Goal: Task Accomplishment & Management: Complete application form

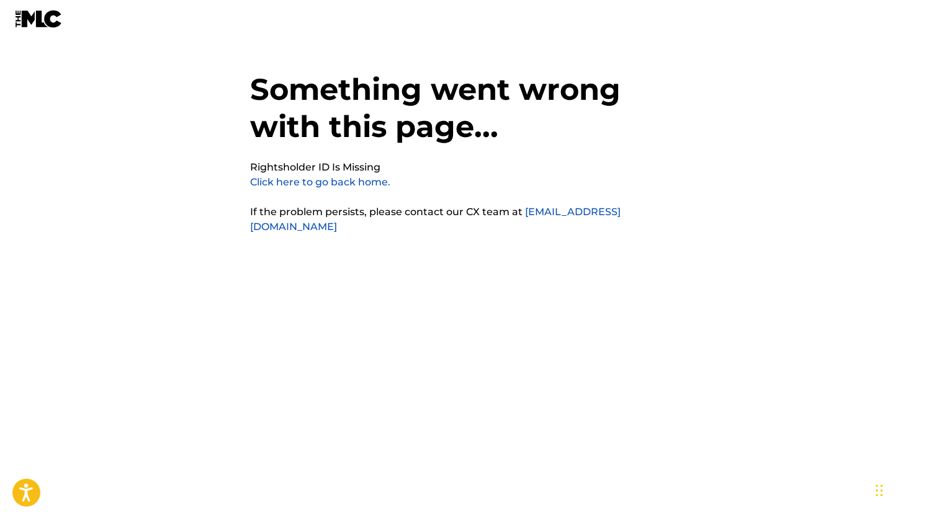
click at [284, 285] on div "Something went wrong with this page... Rightsholder ID Is Missing Click here to…" at bounding box center [467, 235] width 434 height 408
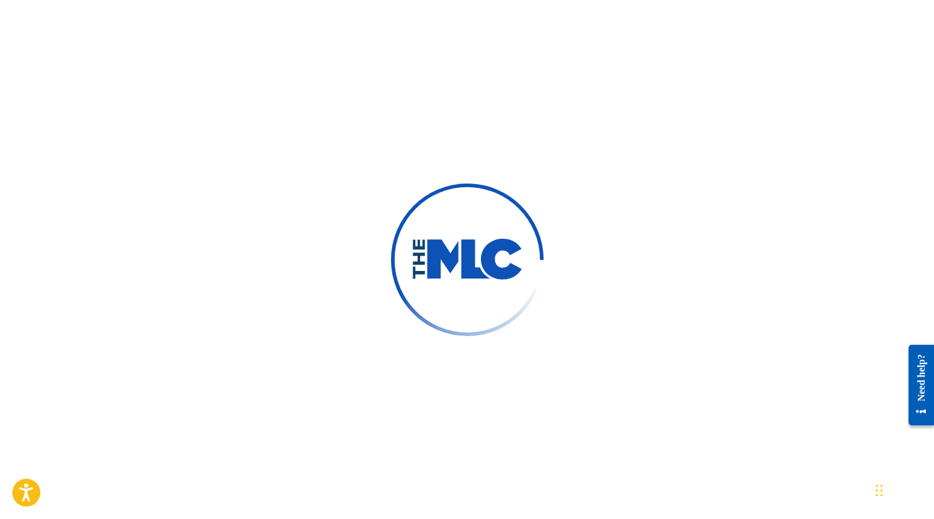
click at [425, 122] on div at bounding box center [467, 259] width 934 height 519
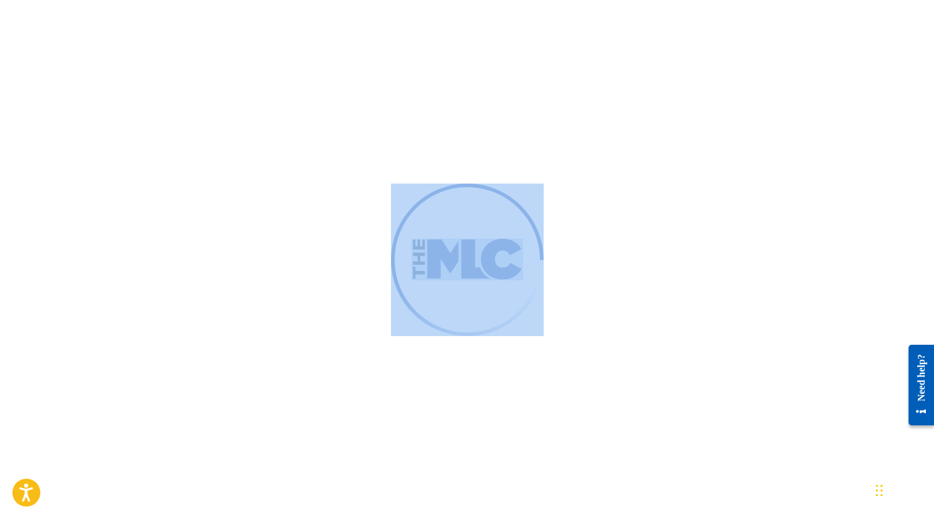
click at [425, 123] on div at bounding box center [467, 259] width 934 height 519
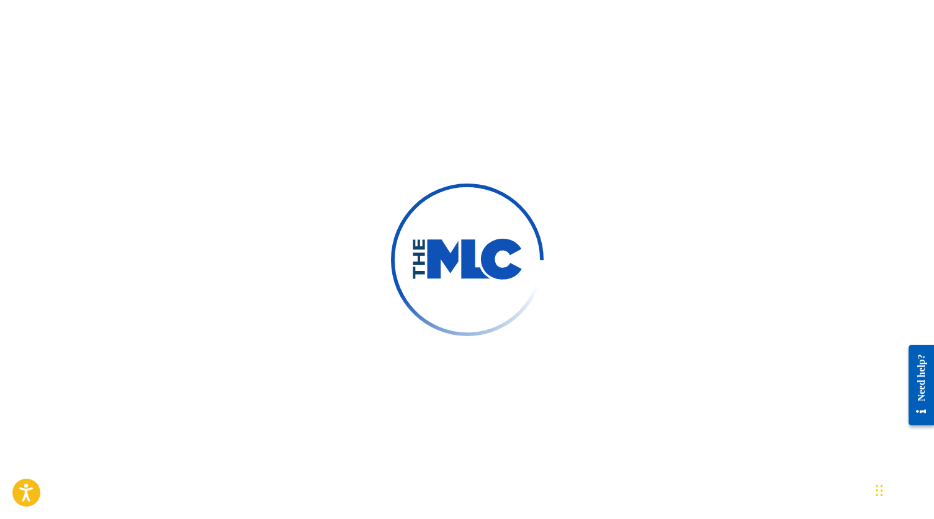
click at [425, 123] on div at bounding box center [467, 259] width 934 height 519
click at [425, 122] on div at bounding box center [467, 259] width 934 height 519
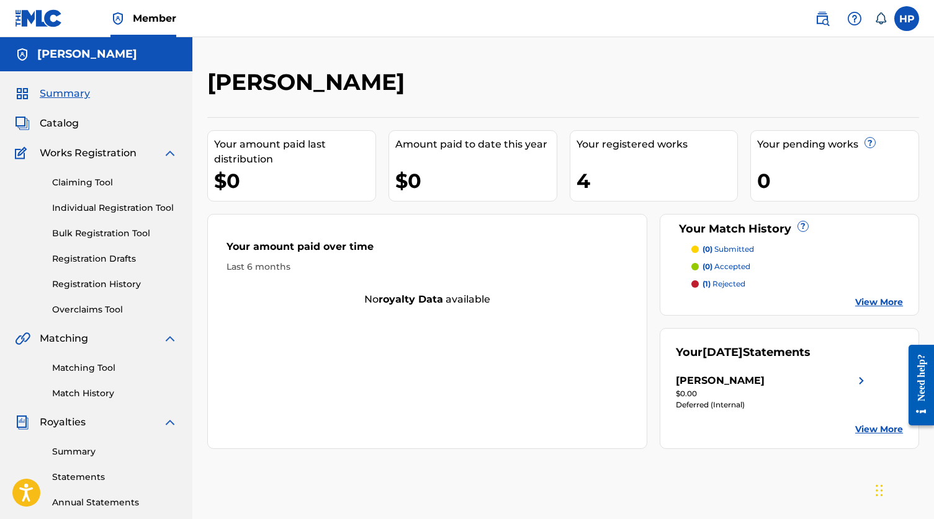
click at [900, 20] on label at bounding box center [906, 18] width 25 height 25
click at [906, 19] on input "HP Henry Persky reallyindig0@gmail.com Notification Preferences Profile Log out" at bounding box center [906, 19] width 0 height 0
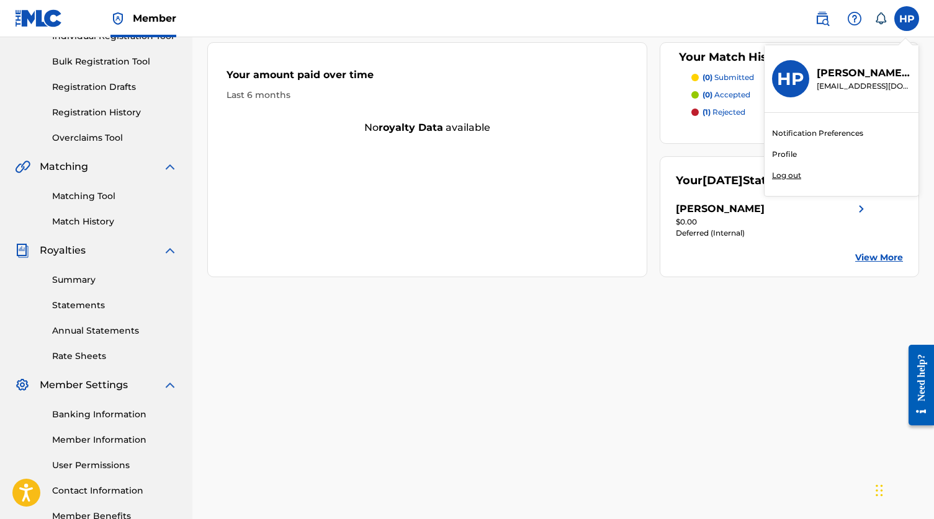
scroll to position [177, 0]
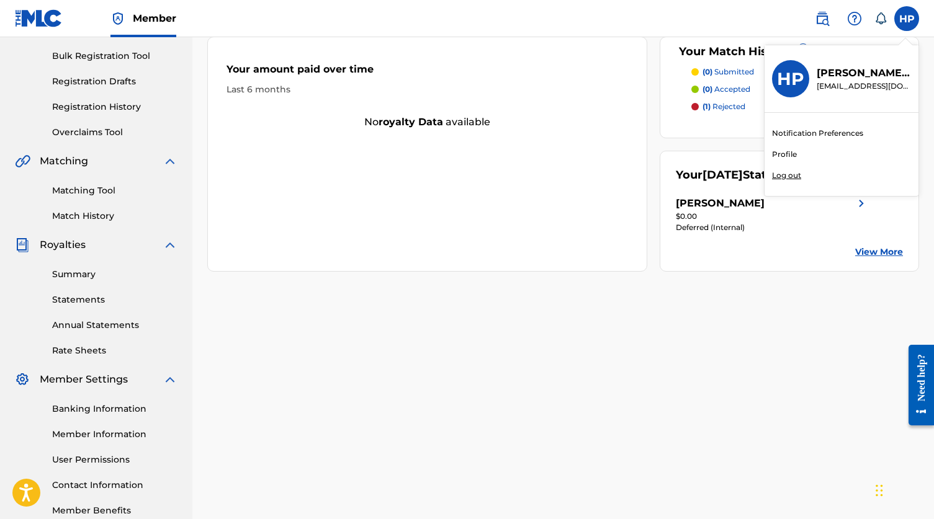
click at [79, 416] on div "Banking Information Member Information User Permissions Contact Information Mem…" at bounding box center [96, 452] width 163 height 130
click at [84, 409] on link "Banking Information" at bounding box center [114, 409] width 125 height 13
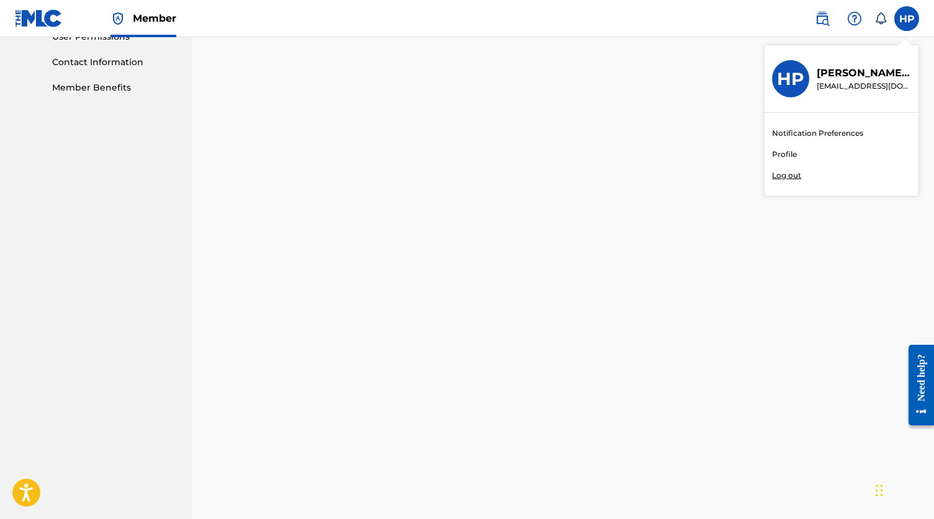
scroll to position [614, 0]
click at [777, 71] on h3 "HP" at bounding box center [790, 79] width 27 height 22
click at [906, 19] on input "HP Henry Persky reallyindig0@gmail.com Notification Preferences Profile Log out" at bounding box center [906, 19] width 0 height 0
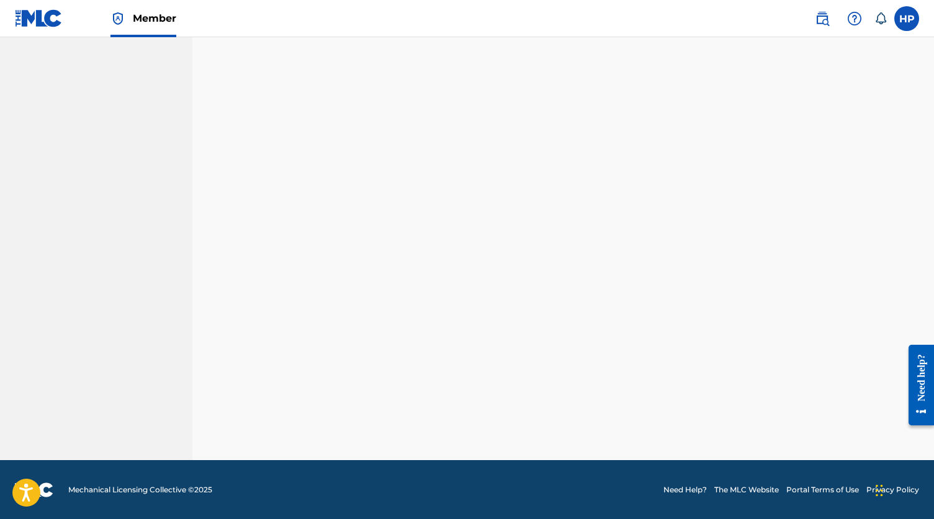
scroll to position [250, 0]
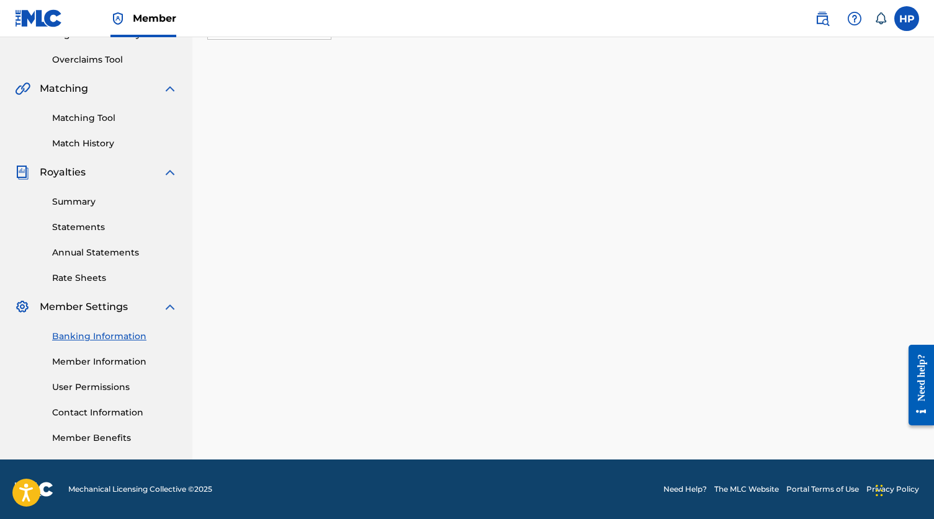
click at [116, 336] on link "Banking Information" at bounding box center [114, 336] width 125 height 13
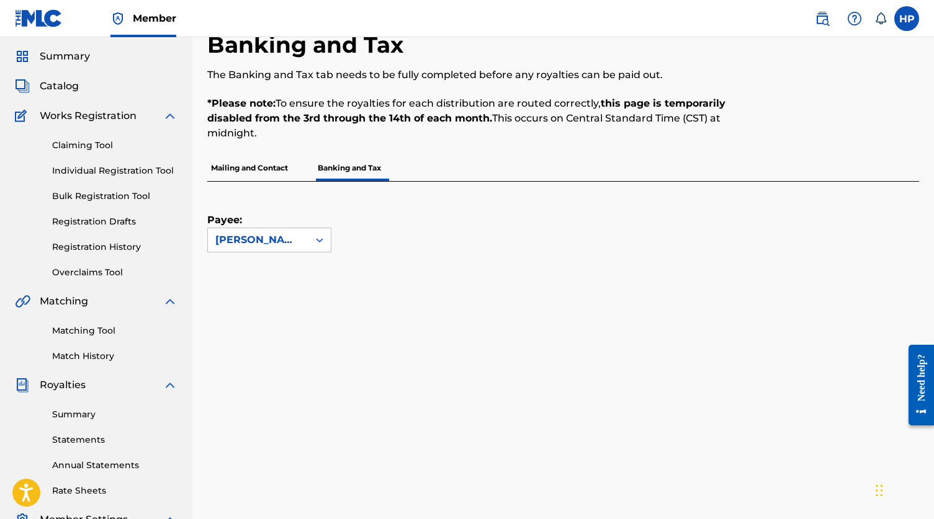
scroll to position [0, 0]
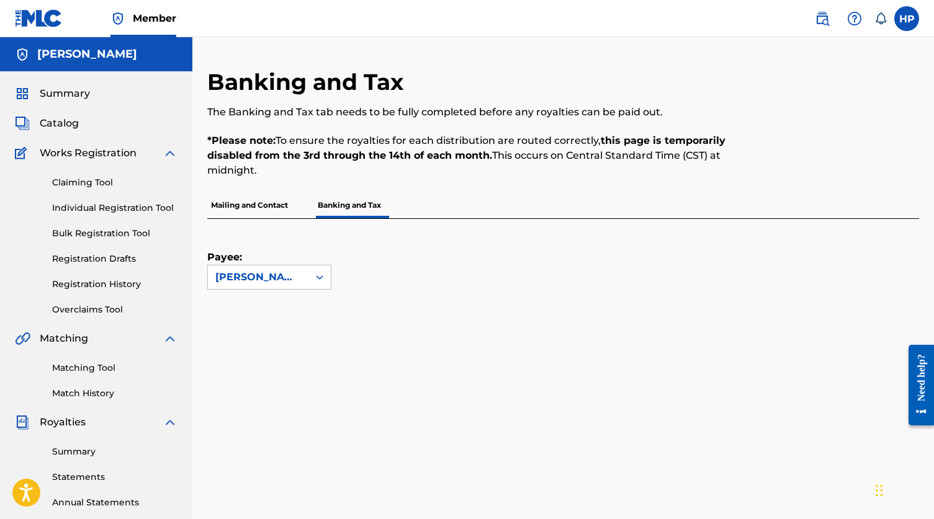
click at [914, 26] on label at bounding box center [906, 18] width 25 height 25
click at [906, 19] on input "HP Henry Persky reallyindig0@gmail.com Notification Preferences Profile Log out" at bounding box center [906, 19] width 0 height 0
click at [785, 163] on div "Notification Preferences Profile Log out" at bounding box center [841, 154] width 154 height 83
click at [906, 19] on input "HP Henry Persky reallyindig0@gmail.com Notification Preferences Profile Log out" at bounding box center [906, 19] width 0 height 0
click at [785, 163] on div "Notification Preferences Profile Log out" at bounding box center [841, 154] width 154 height 83
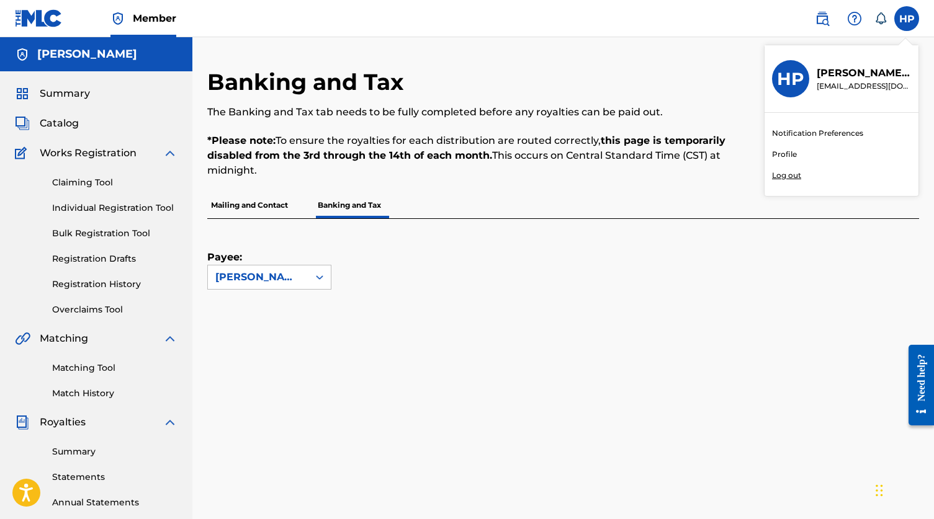
click at [906, 19] on input "HP Henry Persky reallyindig0@gmail.com Notification Preferences Profile Log out" at bounding box center [906, 19] width 0 height 0
click at [785, 154] on link "Profile" at bounding box center [784, 154] width 25 height 11
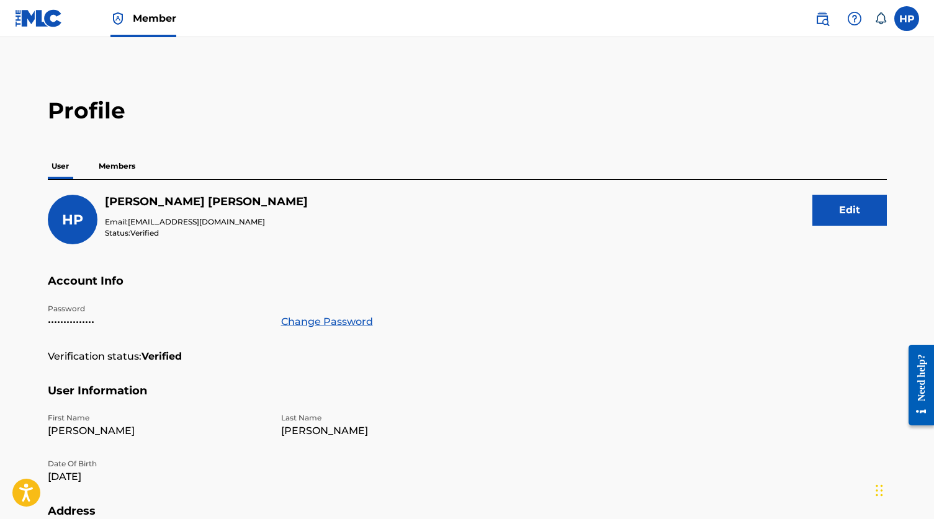
click at [122, 174] on p "Members" at bounding box center [117, 166] width 44 height 26
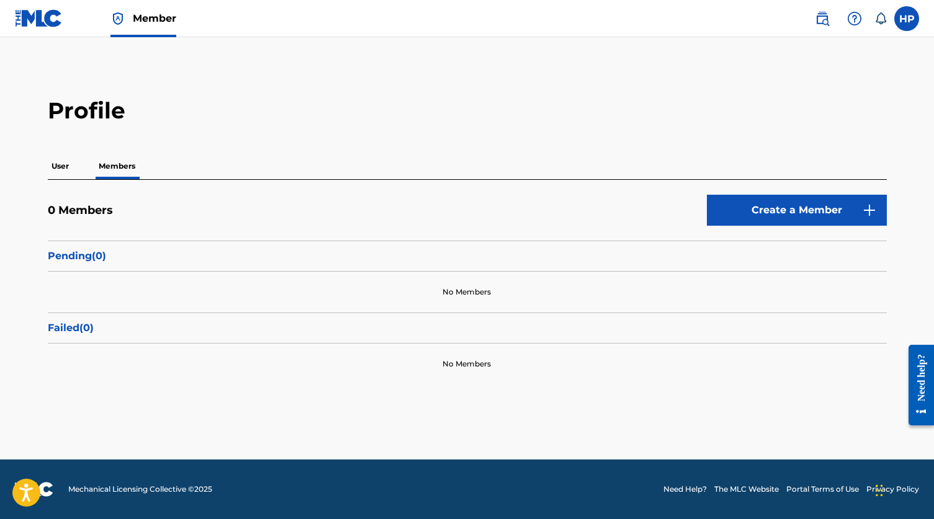
click at [816, 192] on div "0 Members Create a Member Pending ( 0 ) No Members Failed ( 0 ) No Members" at bounding box center [467, 282] width 839 height 205
click at [799, 211] on link "Create a Member" at bounding box center [797, 210] width 180 height 31
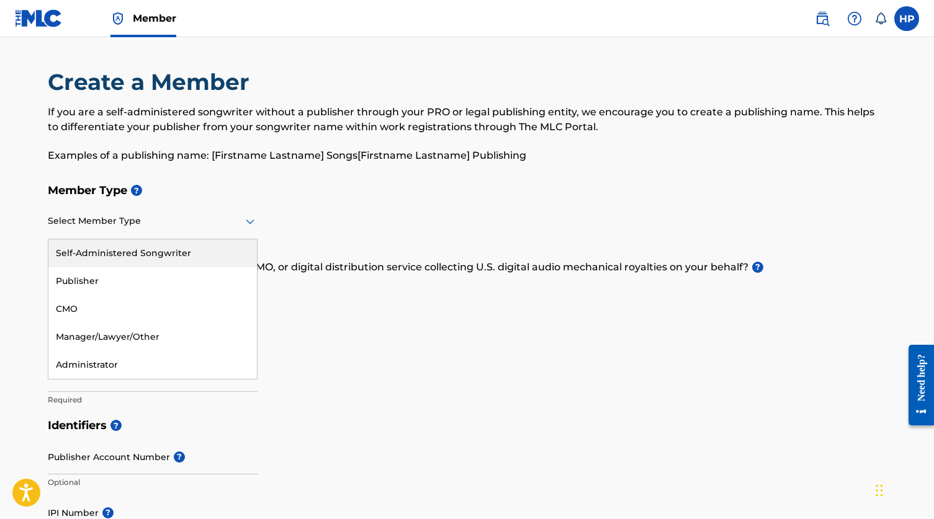
click at [159, 221] on div at bounding box center [153, 221] width 210 height 16
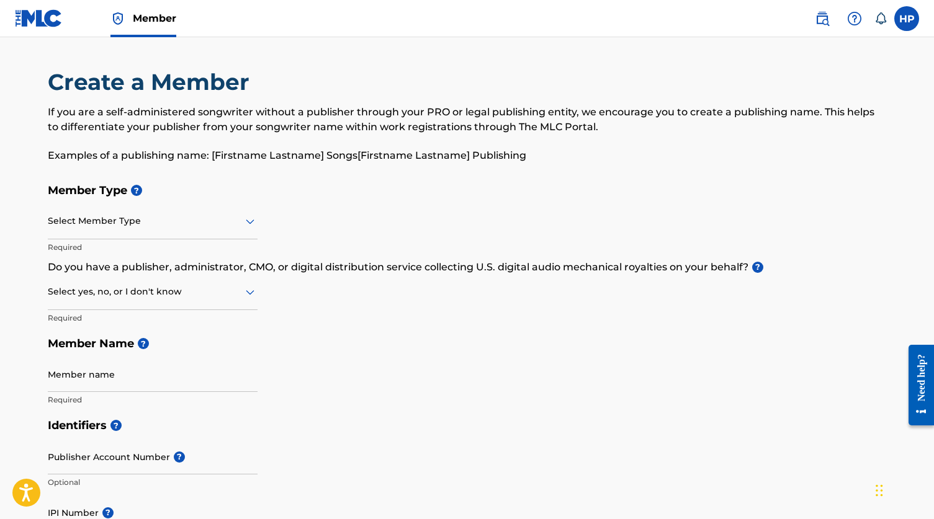
click at [130, 207] on div "Select Member Type" at bounding box center [153, 221] width 210 height 35
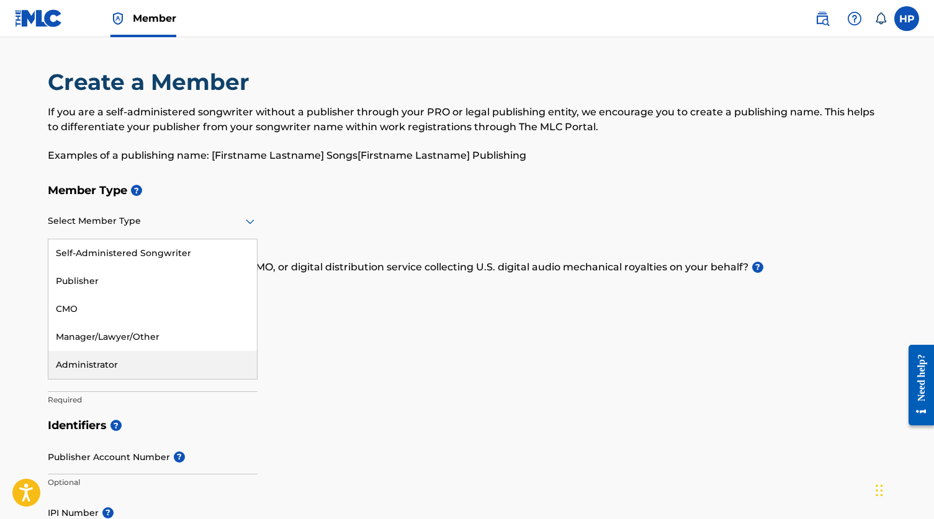
click at [205, 423] on h5 "Identifiers ?" at bounding box center [467, 426] width 839 height 27
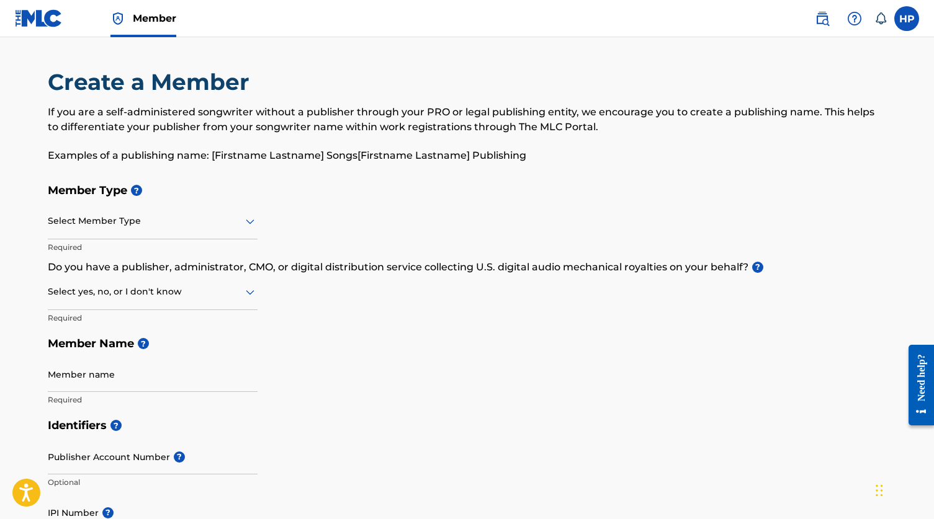
click at [219, 413] on h5 "Identifiers ?" at bounding box center [467, 426] width 839 height 27
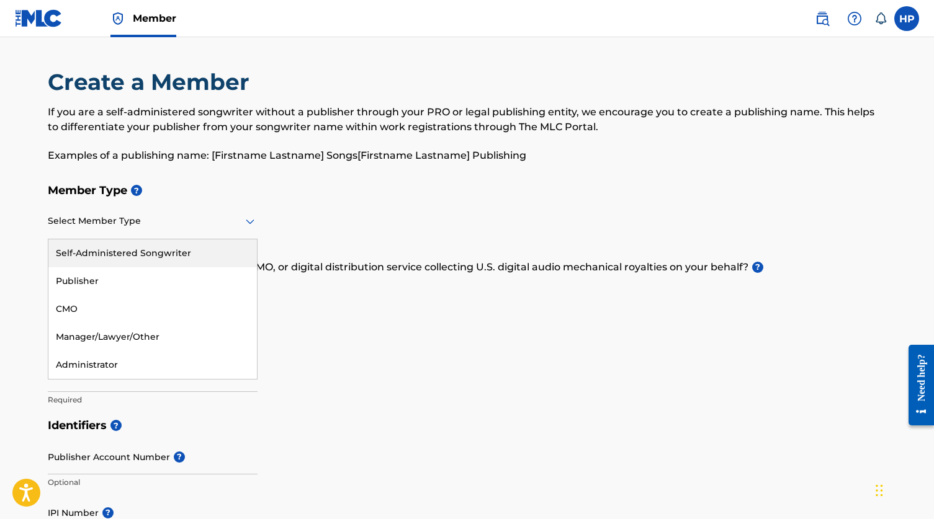
click at [181, 238] on div "Select Member Type" at bounding box center [153, 221] width 210 height 35
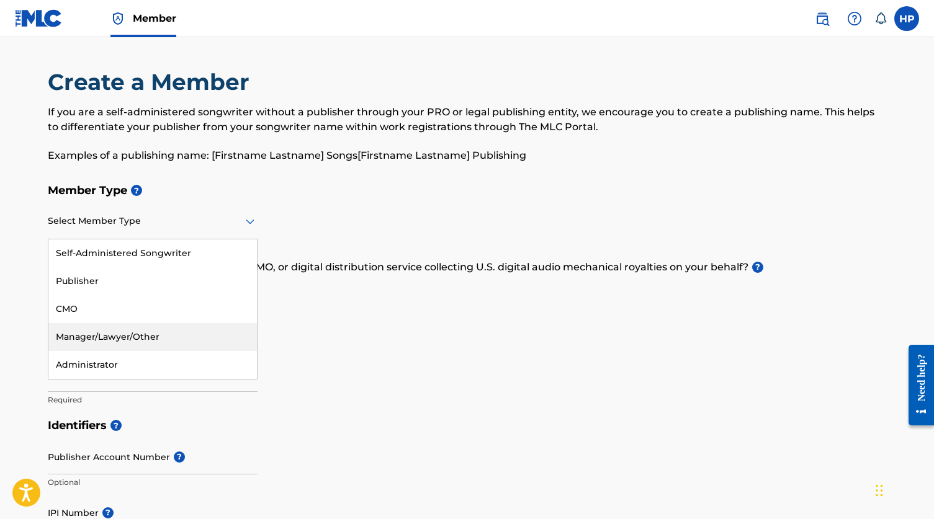
click at [154, 328] on div "Manager/Lawyer/Other" at bounding box center [152, 337] width 208 height 28
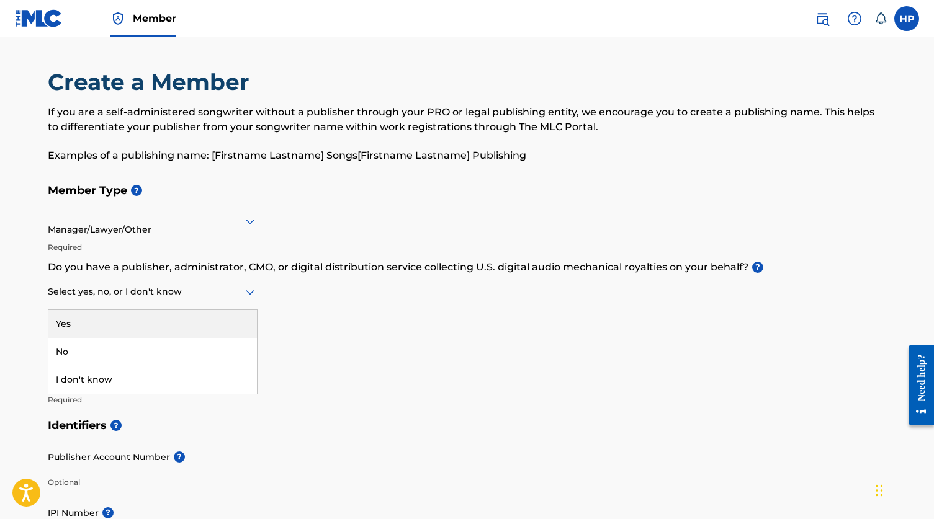
click at [125, 302] on div "Select yes, no, or I don't know" at bounding box center [153, 292] width 210 height 35
click at [212, 265] on p "Do you have a publisher, administrator, CMO, or digital distribution service co…" at bounding box center [467, 267] width 839 height 15
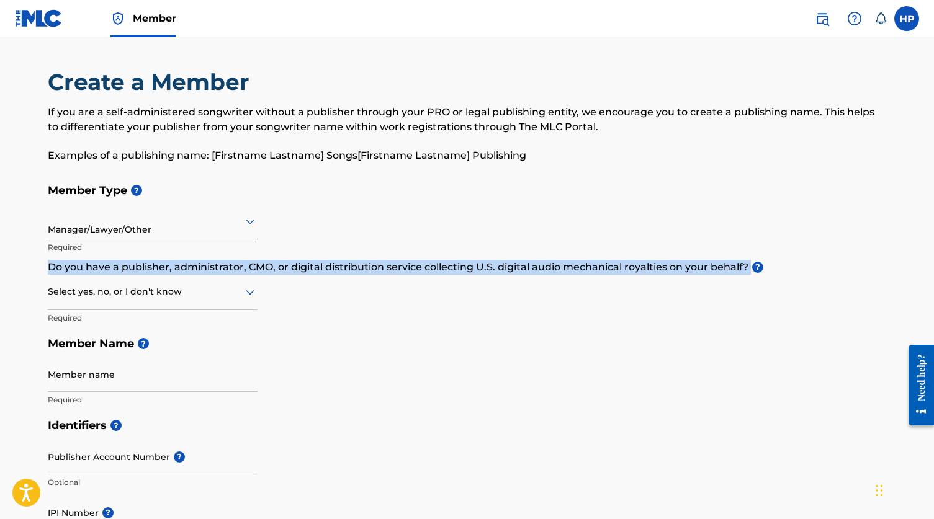
click at [212, 265] on p "Do you have a publisher, administrator, CMO, or digital distribution service co…" at bounding box center [467, 267] width 839 height 15
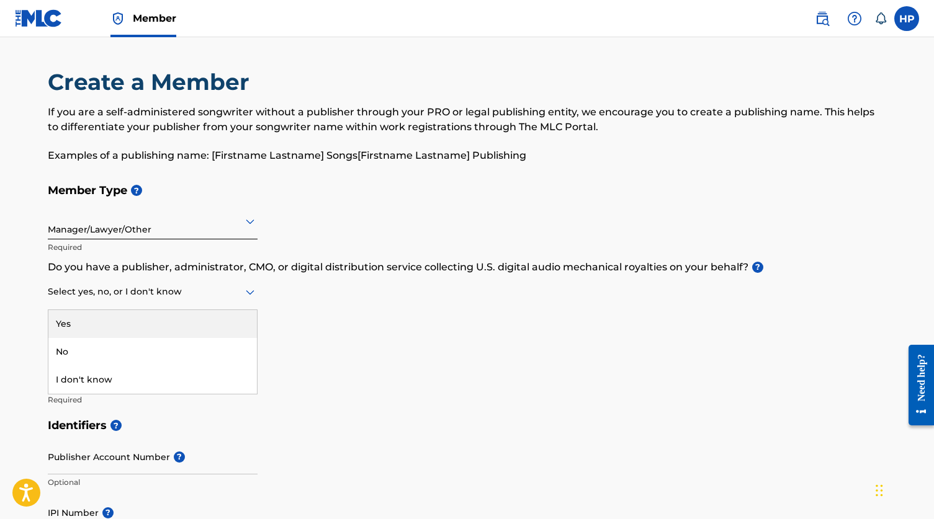
click at [152, 303] on div "Select yes, no, or I don't know" at bounding box center [153, 292] width 210 height 35
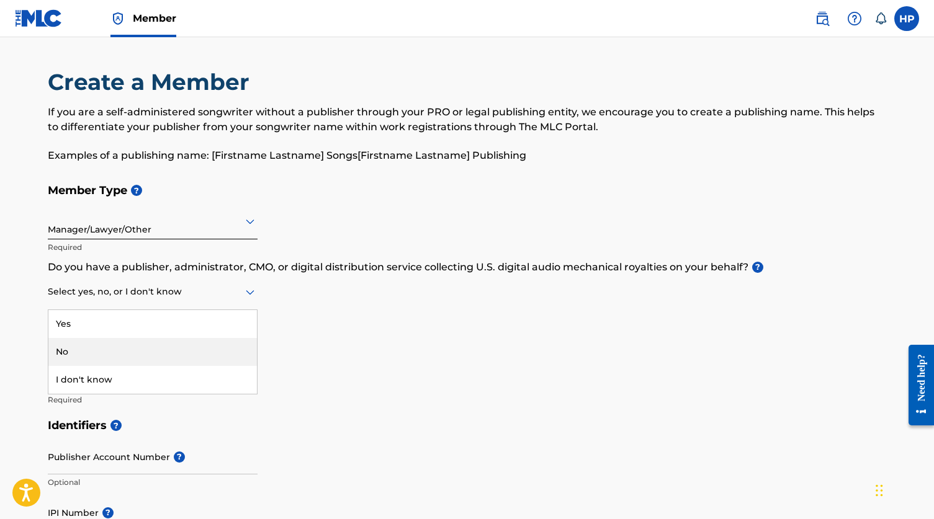
click at [105, 359] on div "No" at bounding box center [152, 352] width 208 height 28
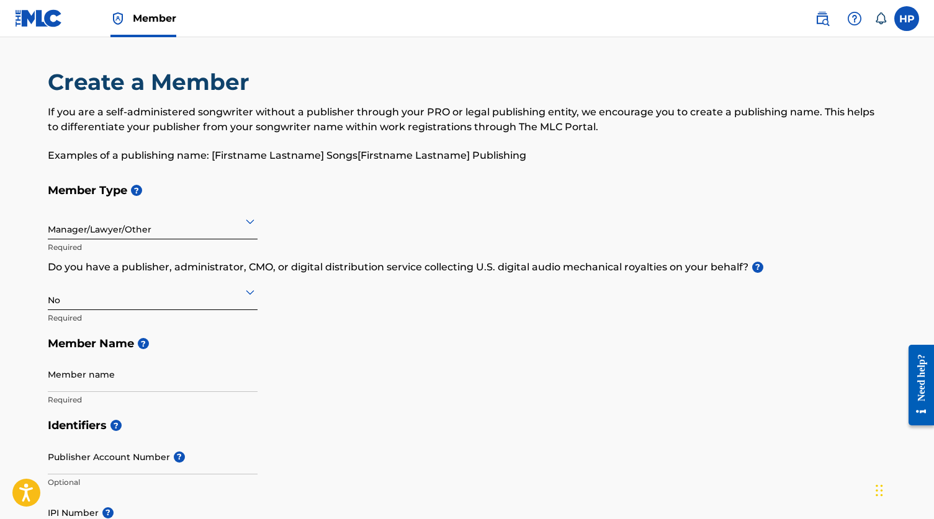
scroll to position [53, 0]
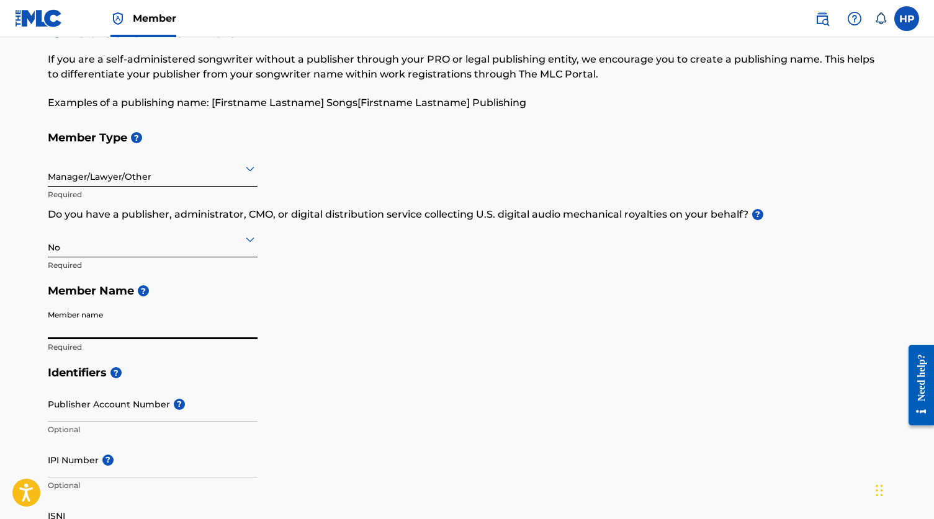
click at [105, 330] on input "Member name" at bounding box center [153, 321] width 210 height 35
type input "Devin Waxman"
click at [88, 413] on input "Publisher Account Number ?" at bounding box center [153, 403] width 210 height 35
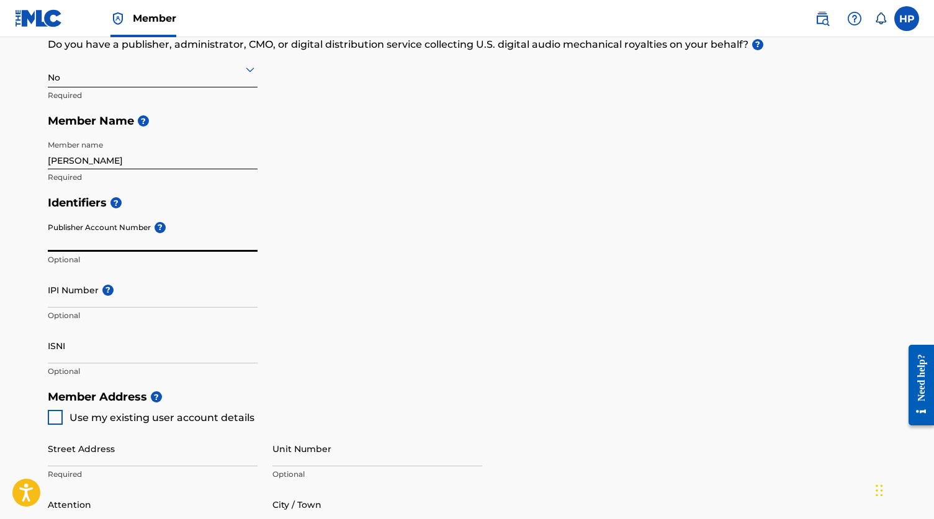
scroll to position [265, 0]
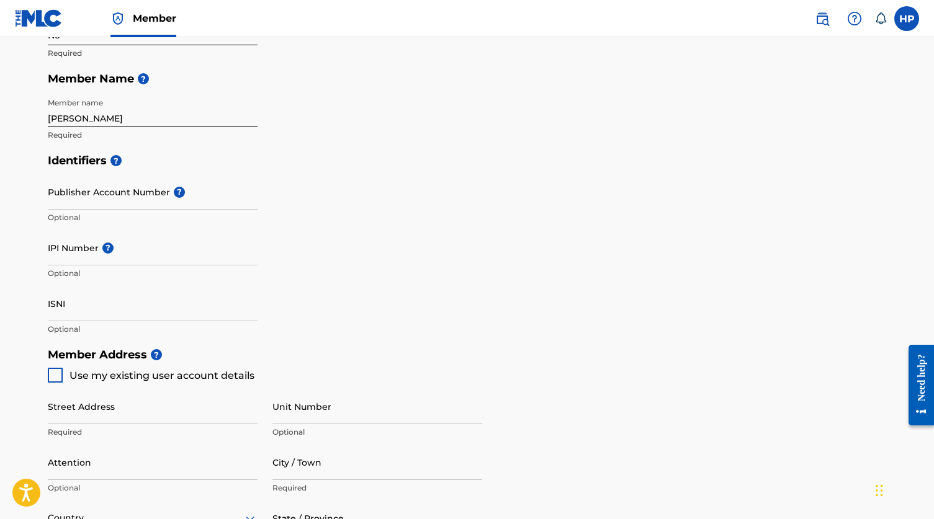
click at [157, 183] on div "Publisher Account Number ? Optional" at bounding box center [153, 202] width 210 height 56
click at [190, 150] on h5 "Identifiers ?" at bounding box center [467, 161] width 839 height 27
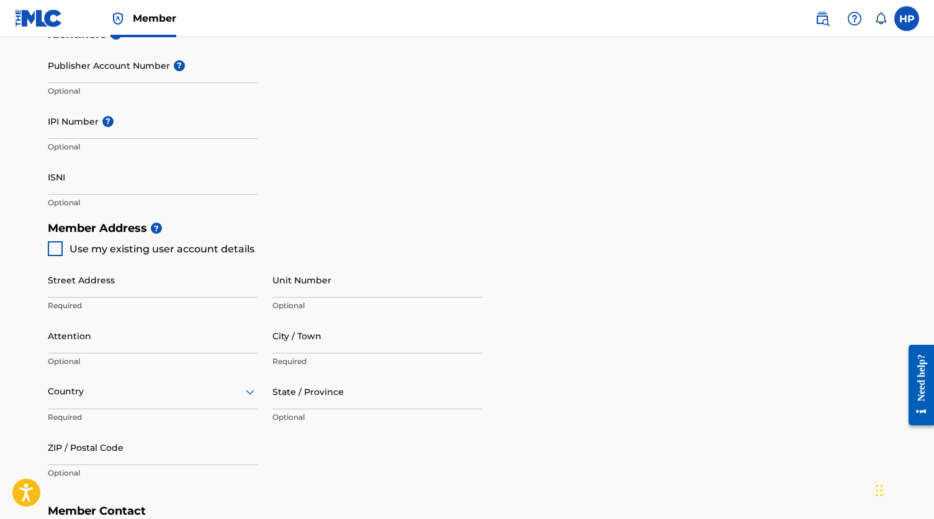
scroll to position [395, 0]
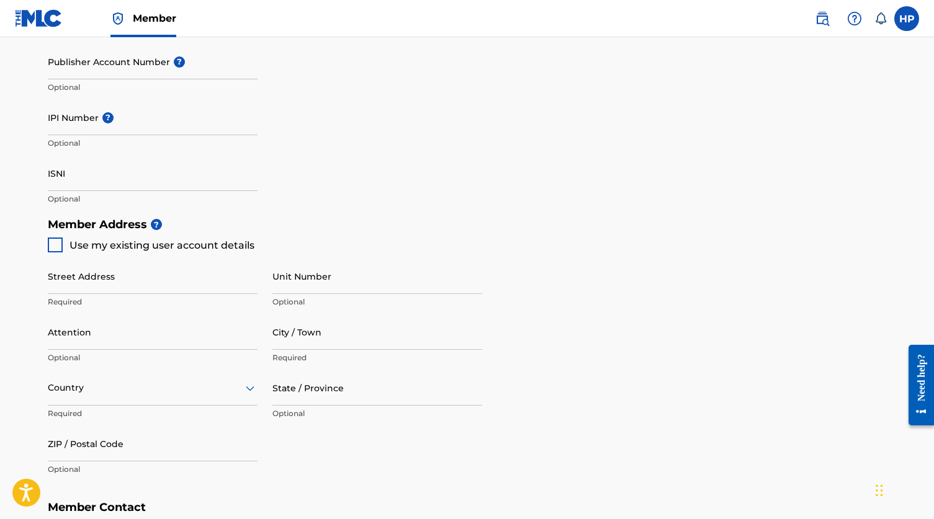
click at [109, 273] on input "Street Address" at bounding box center [153, 276] width 210 height 35
type input "293 6th St"
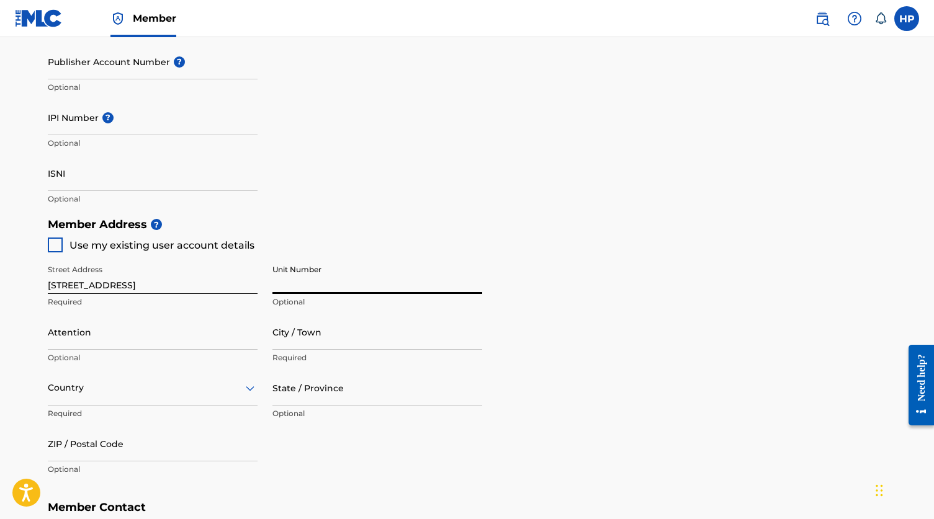
click at [292, 282] on input "Unit Number" at bounding box center [377, 276] width 210 height 35
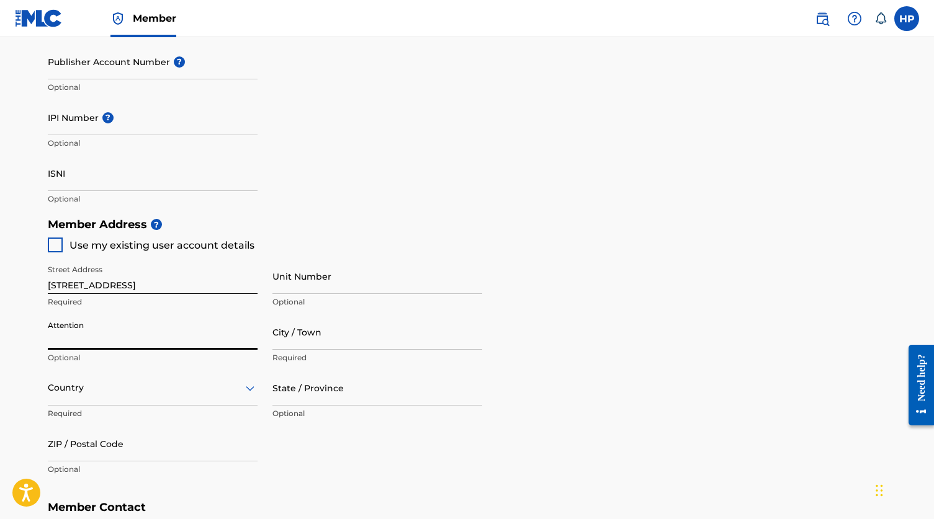
click at [87, 331] on input "Attention" at bounding box center [153, 332] width 210 height 35
click at [306, 335] on input "City / Town" at bounding box center [377, 332] width 210 height 35
type input "Brooklyn"
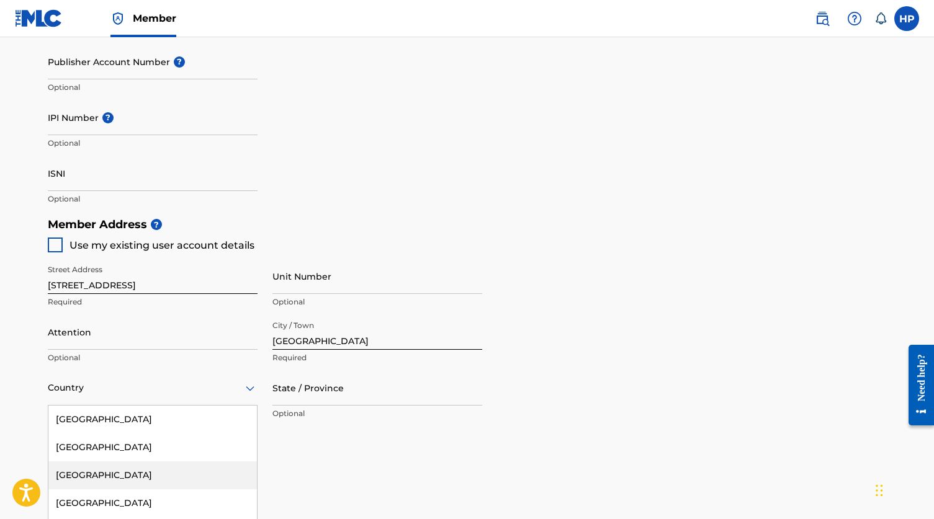
scroll to position [468, 0]
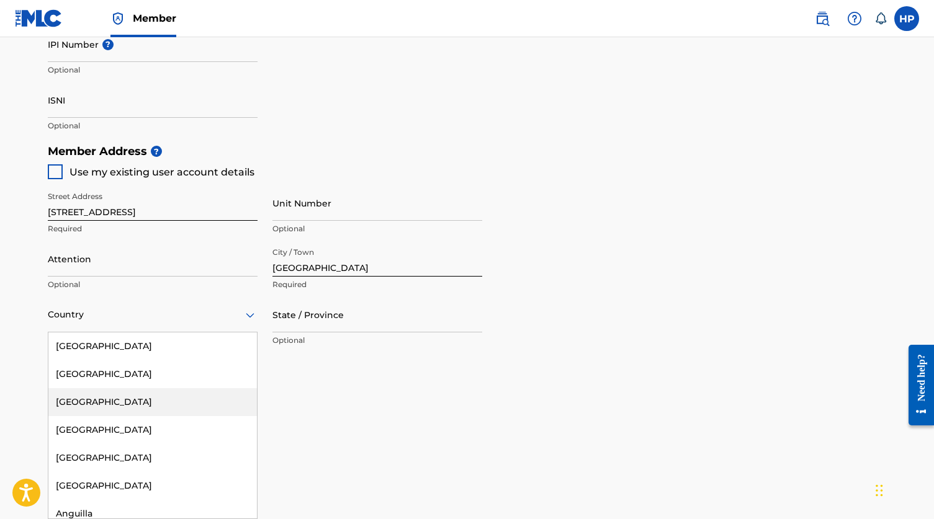
click at [149, 333] on div "Albania, 3 of 223. 223 results available. Use Up and Down to choose options, pr…" at bounding box center [153, 314] width 210 height 35
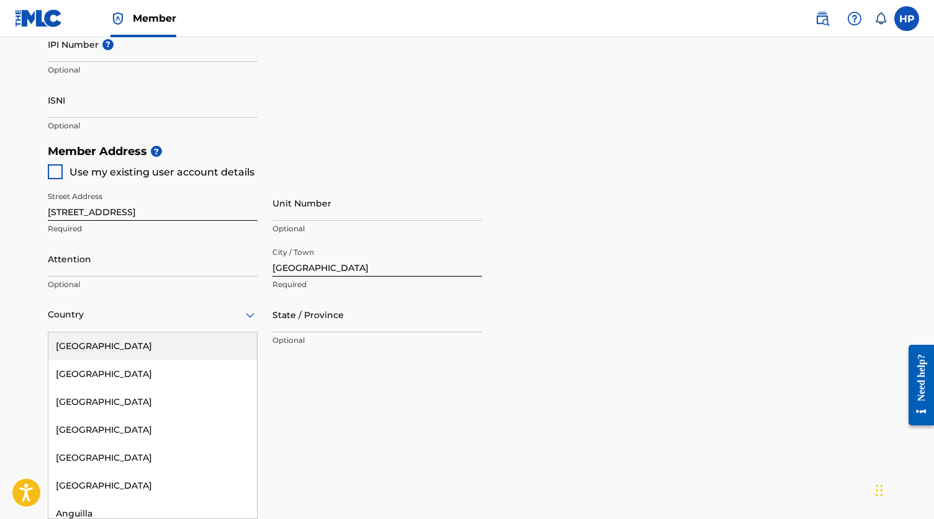
click at [141, 346] on div "United States" at bounding box center [152, 347] width 208 height 28
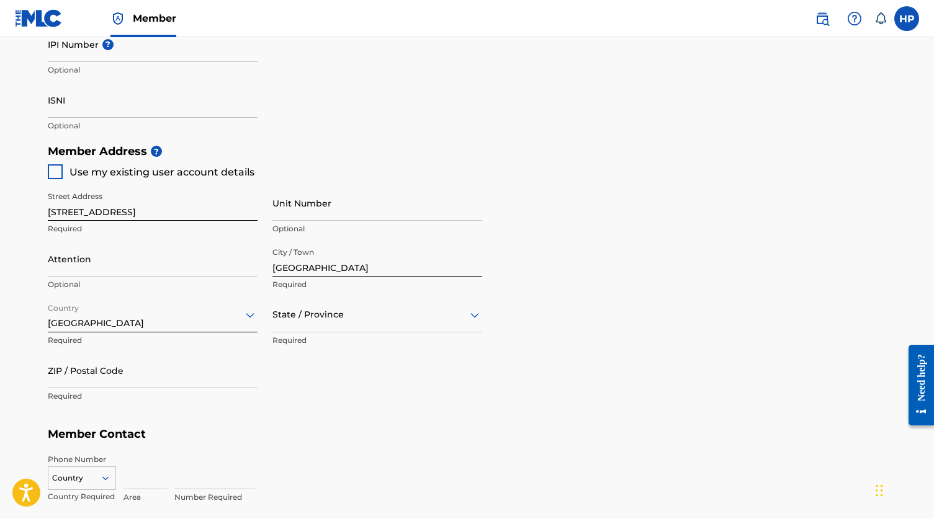
click at [306, 310] on div at bounding box center [377, 315] width 210 height 16
type input "new yor"
click at [300, 328] on div at bounding box center [377, 314] width 210 height 35
click at [311, 315] on div at bounding box center [377, 315] width 210 height 16
type input "new york"
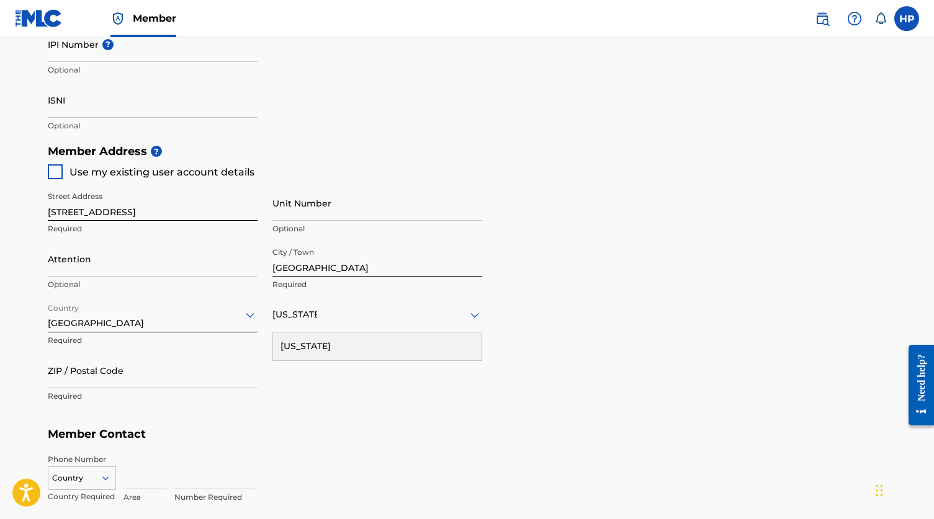
click at [300, 339] on div "New York" at bounding box center [377, 347] width 208 height 28
click at [180, 380] on input "ZIP / Postal Code" at bounding box center [153, 370] width 210 height 35
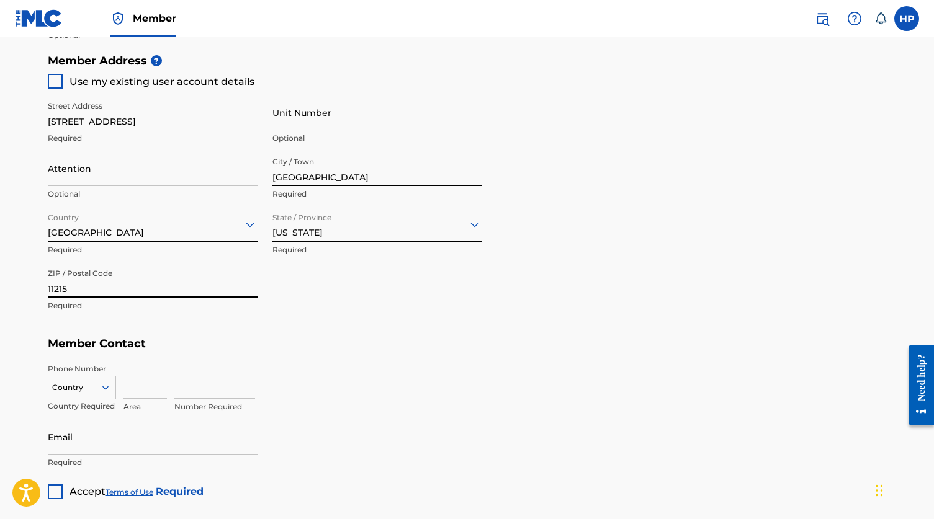
type input "11215"
click at [148, 389] on input at bounding box center [144, 381] width 43 height 35
type input "646"
click at [202, 382] on input at bounding box center [214, 381] width 81 height 35
type input "659-5493"
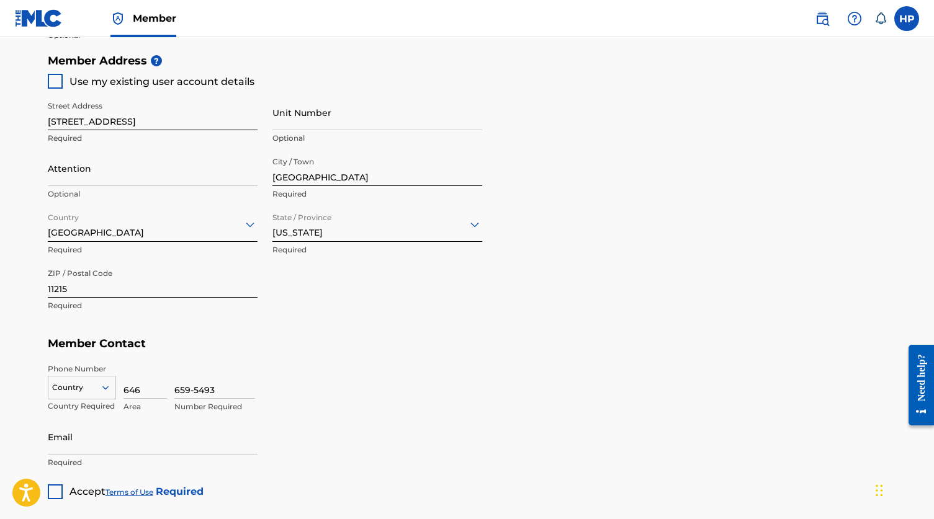
click at [86, 395] on div "Country" at bounding box center [82, 385] width 68 height 19
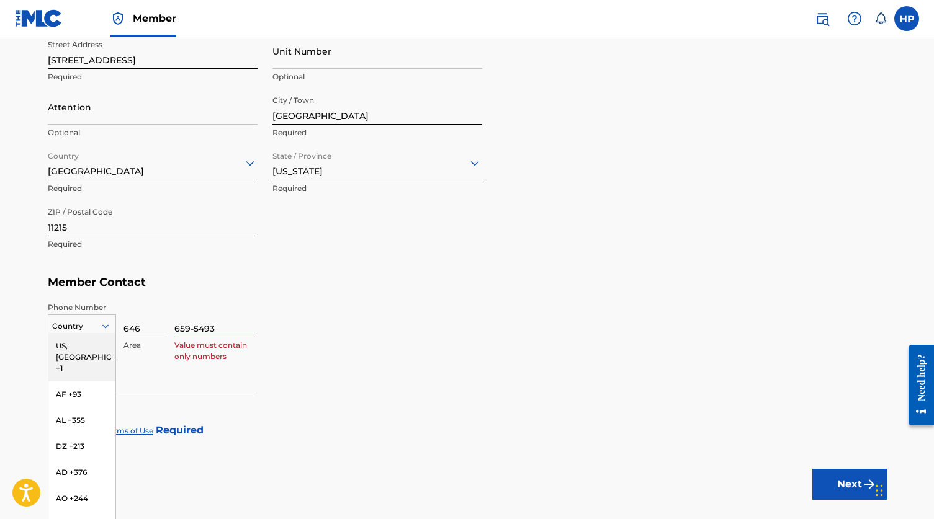
click at [86, 348] on div "US, CA +1" at bounding box center [81, 357] width 67 height 48
click at [75, 378] on input "Email" at bounding box center [153, 375] width 210 height 35
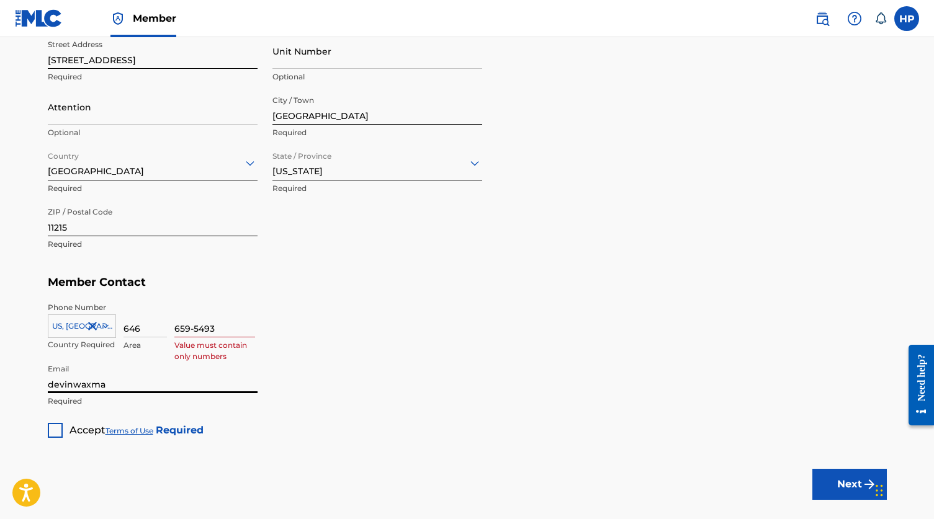
type input "devinwaxman"
type input "defiedmgmt@gmail.com"
click at [74, 425] on span "Accept" at bounding box center [87, 430] width 36 height 12
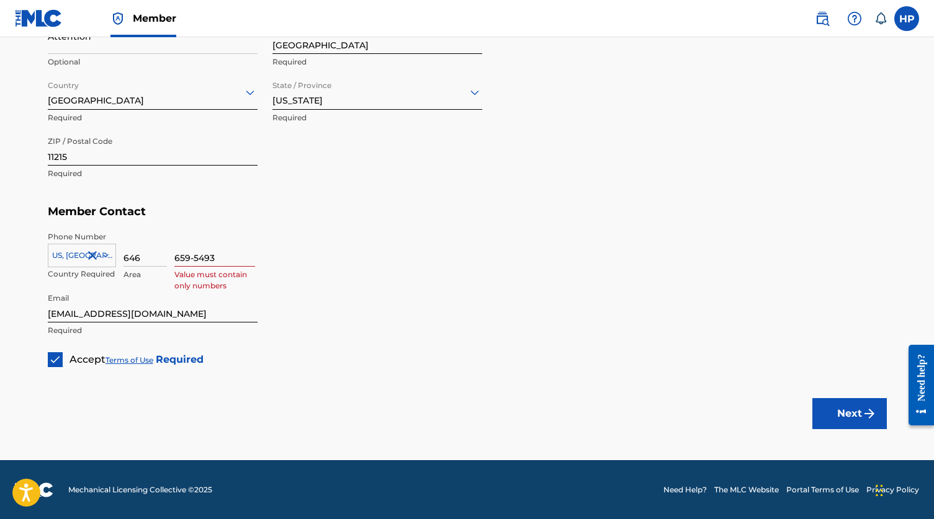
click at [815, 422] on button "Next" at bounding box center [849, 413] width 74 height 31
click at [828, 413] on button "Next" at bounding box center [849, 413] width 74 height 31
click at [197, 259] on input "659-5493" at bounding box center [214, 248] width 81 height 35
type input "6595493"
click at [843, 416] on button "Next" at bounding box center [849, 413] width 74 height 31
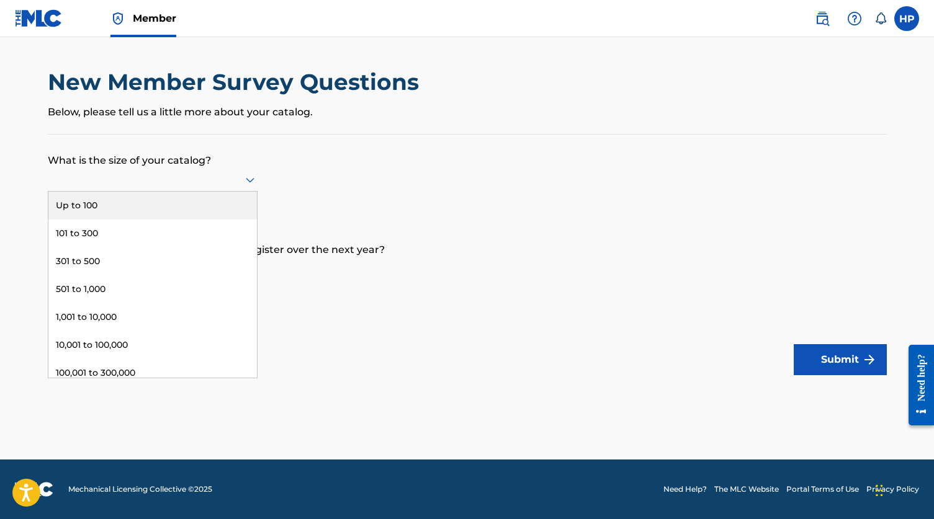
click at [175, 168] on div at bounding box center [153, 180] width 210 height 24
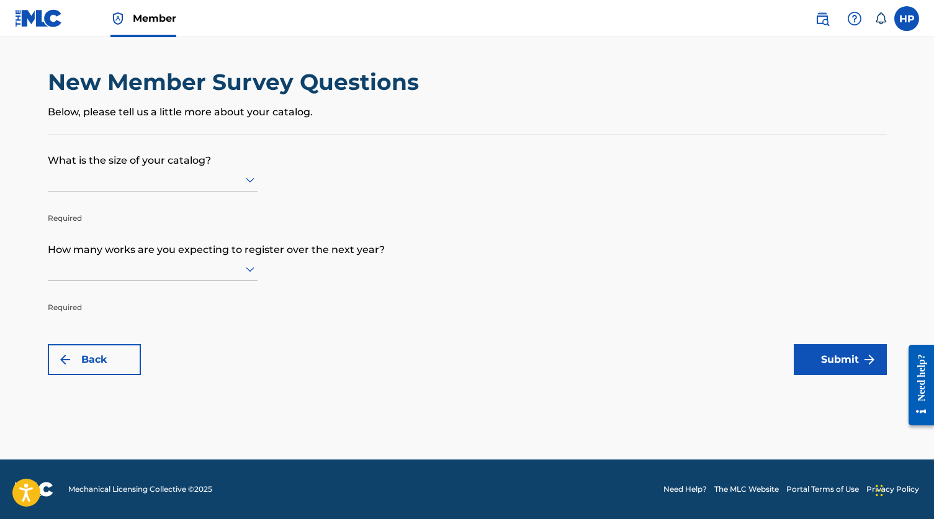
click at [158, 168] on div at bounding box center [153, 180] width 210 height 24
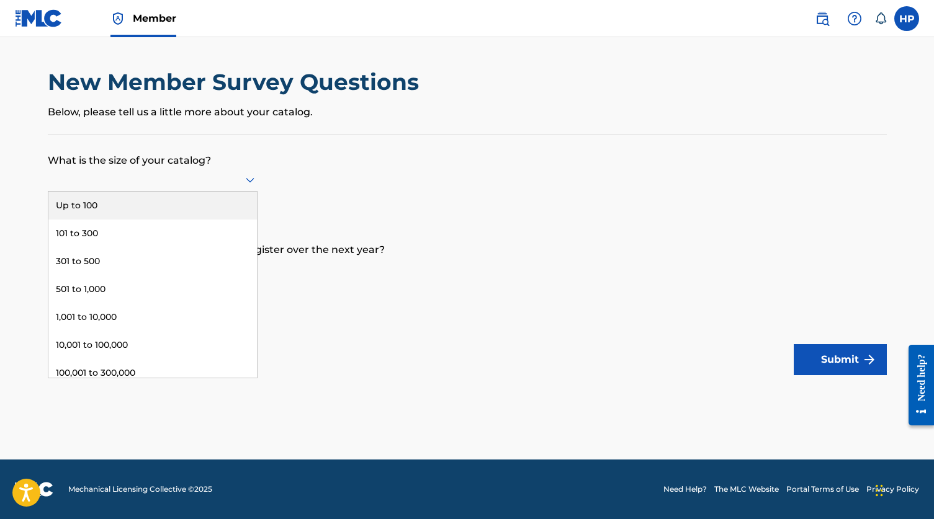
click at [157, 171] on div at bounding box center [153, 180] width 210 height 24
click at [116, 203] on div "Up to 100" at bounding box center [152, 206] width 208 height 28
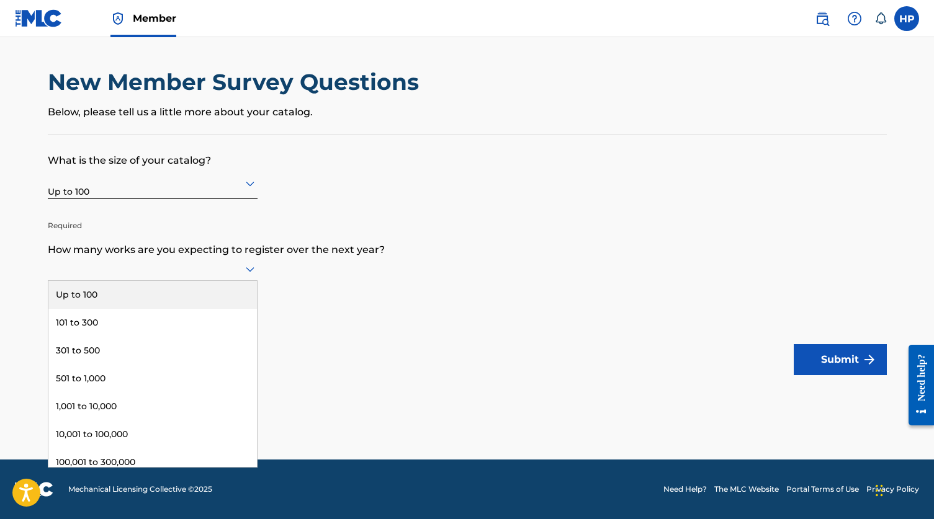
click at [84, 267] on div at bounding box center [153, 269] width 210 height 16
click at [82, 301] on div "Up to 100" at bounding box center [152, 295] width 208 height 28
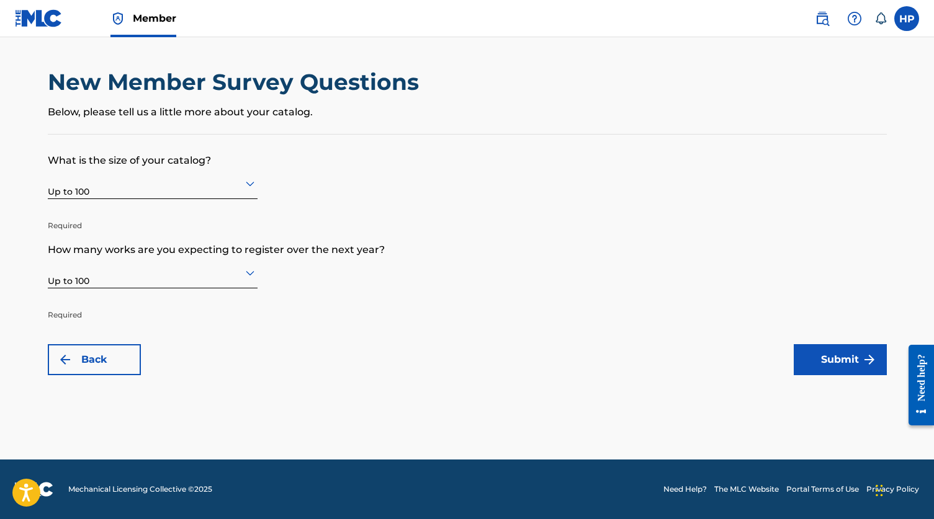
click at [862, 374] on button "Submit" at bounding box center [839, 359] width 93 height 31
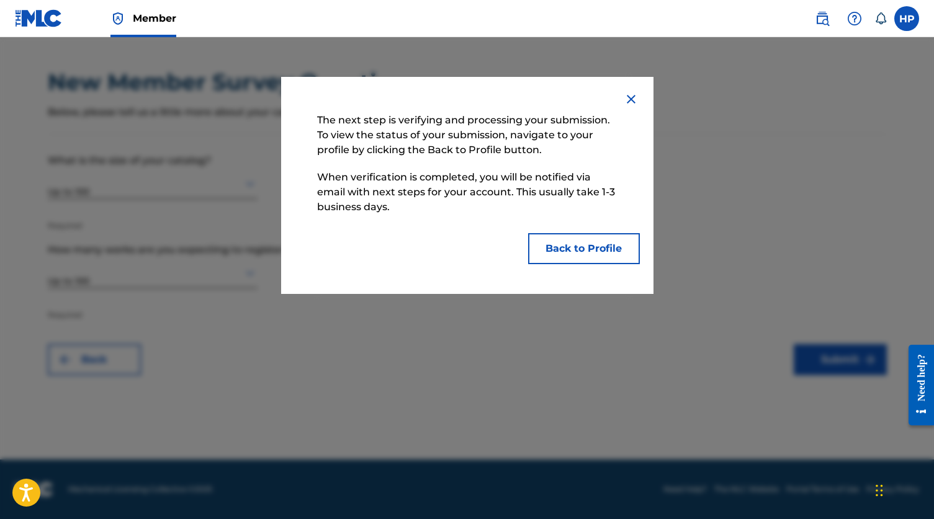
click at [463, 151] on p "The next step is verifying and processing your submission. To view the status o…" at bounding box center [467, 135] width 313 height 57
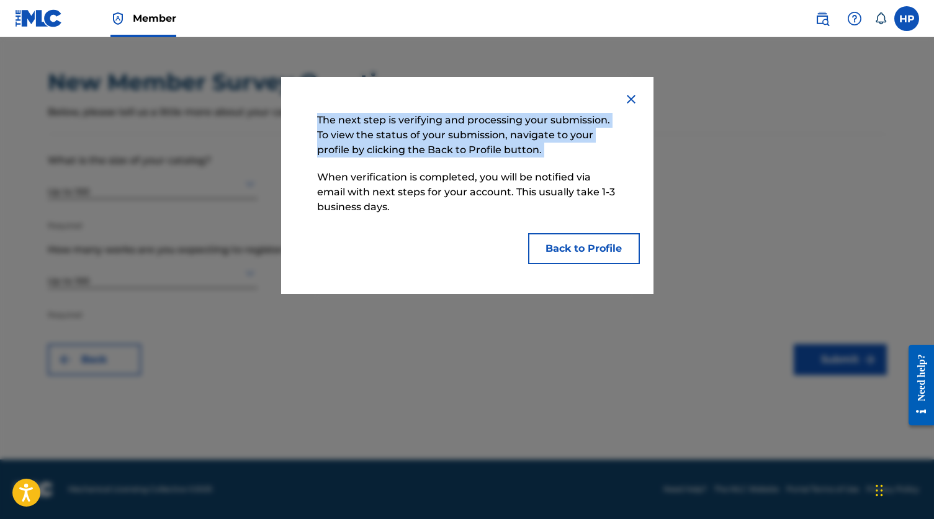
click at [463, 151] on p "The next step is verifying and processing your submission. To view the status o…" at bounding box center [467, 135] width 313 height 57
click at [595, 256] on button "Back to Profile" at bounding box center [584, 248] width 112 height 31
